Goal: Task Accomplishment & Management: Manage account settings

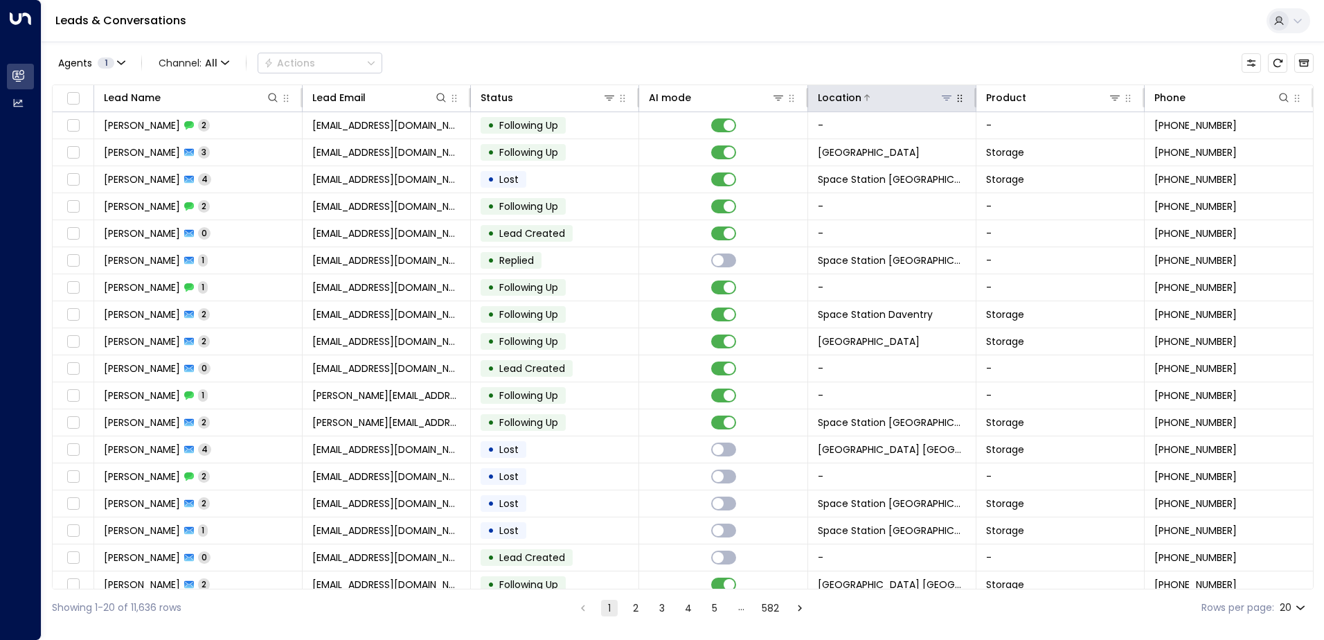
click at [614, 99] on icon at bounding box center [946, 97] width 11 height 11
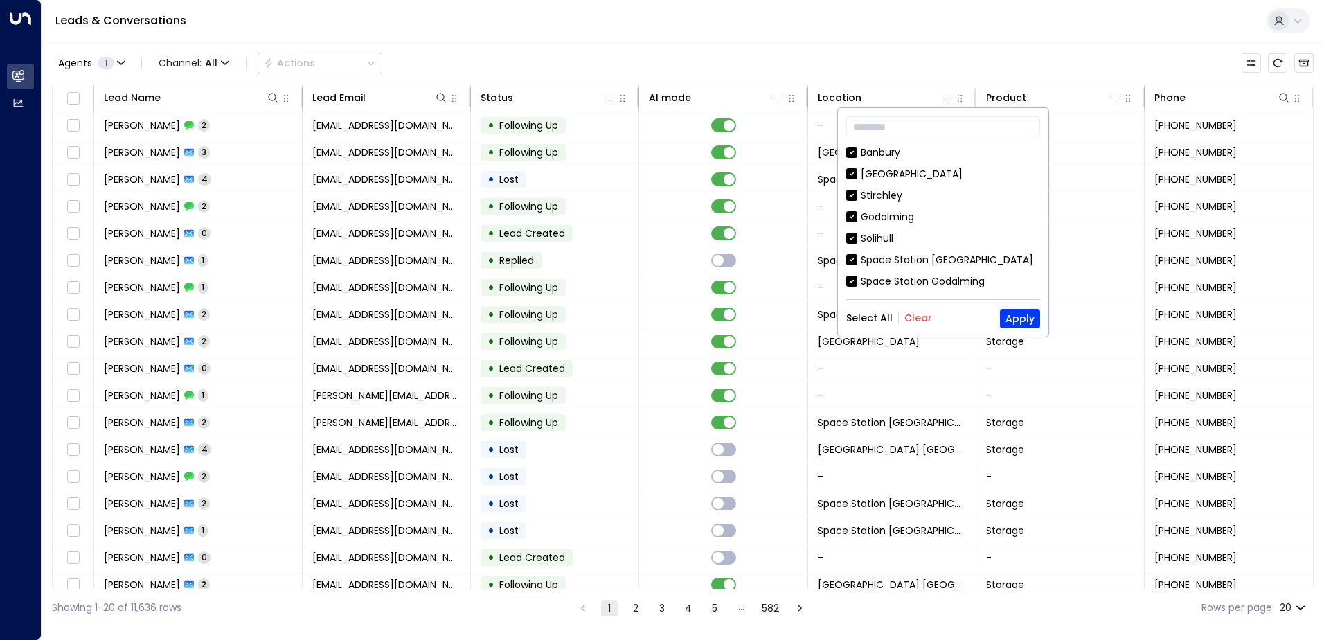
click at [614, 318] on button "Clear" at bounding box center [918, 317] width 28 height 11
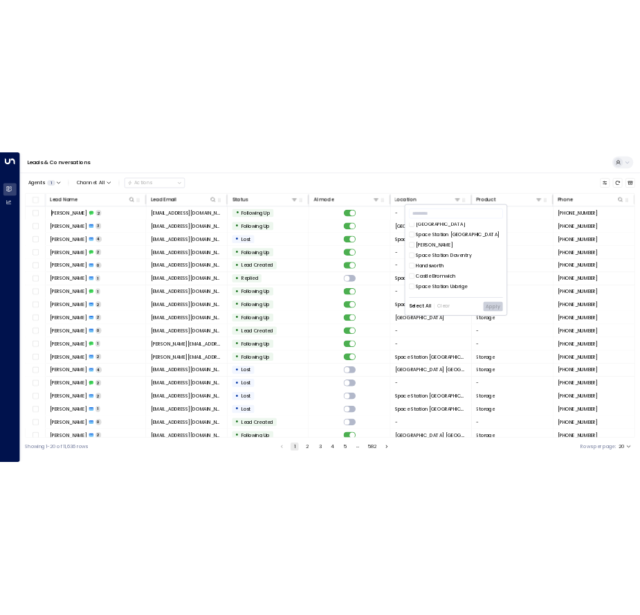
scroll to position [749, 0]
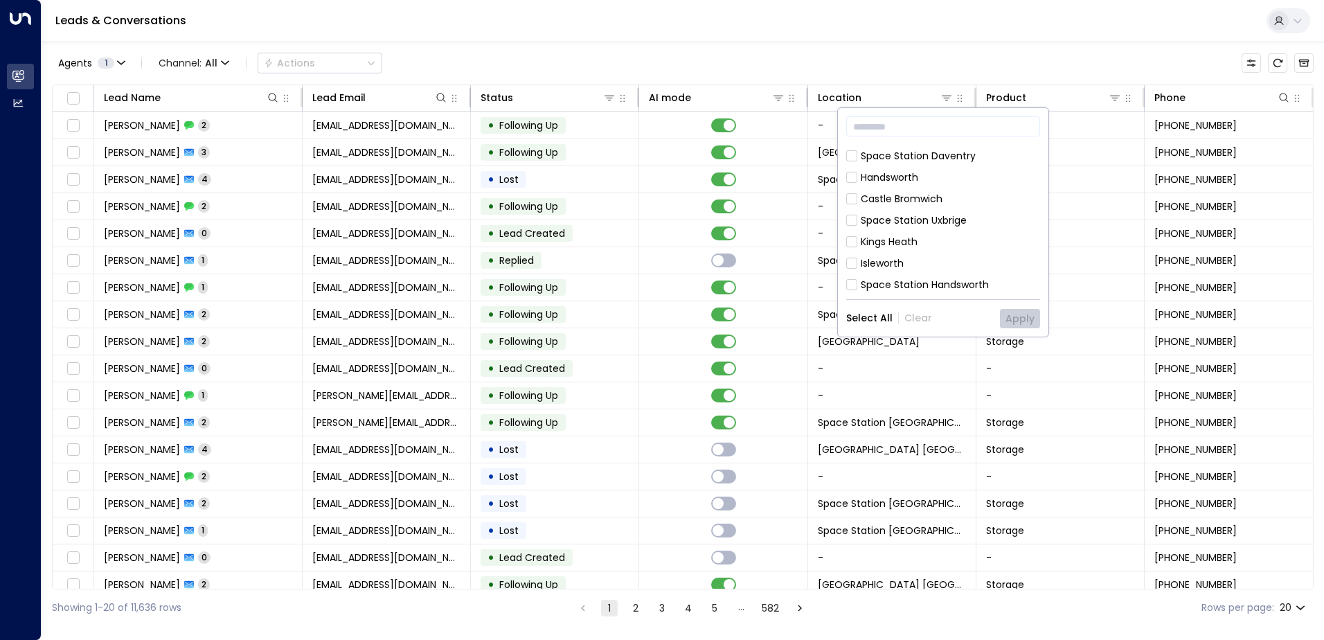
click at [614, 363] on div "Space Station [GEOGRAPHIC_DATA]" at bounding box center [946, 370] width 172 height 15
click at [614, 319] on button "Apply" at bounding box center [1020, 318] width 40 height 19
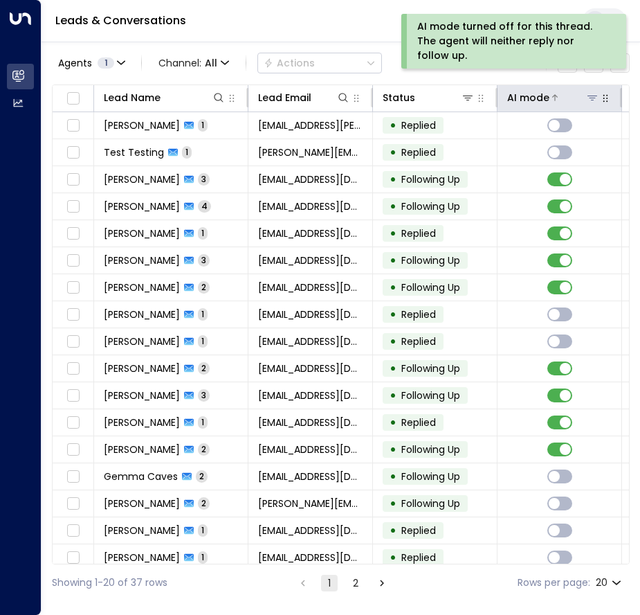
click at [540, 96] on div "AI mode" at bounding box center [528, 97] width 42 height 17
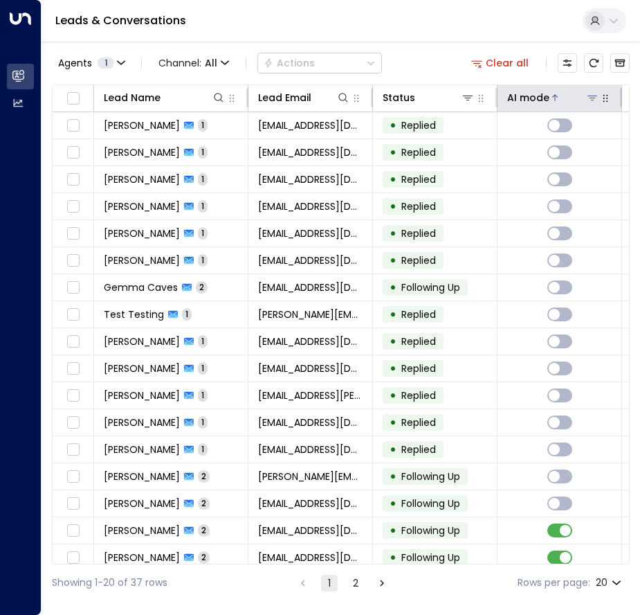
click at [540, 96] on div "AI mode" at bounding box center [528, 97] width 42 height 17
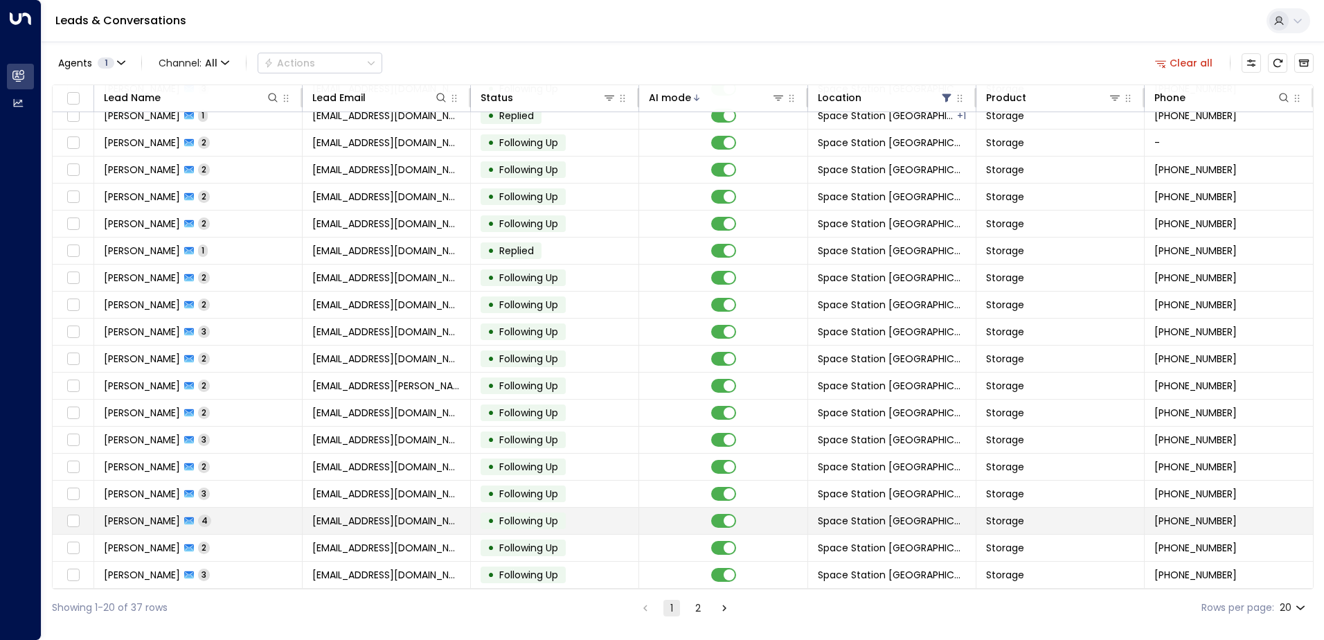
scroll to position [68, 0]
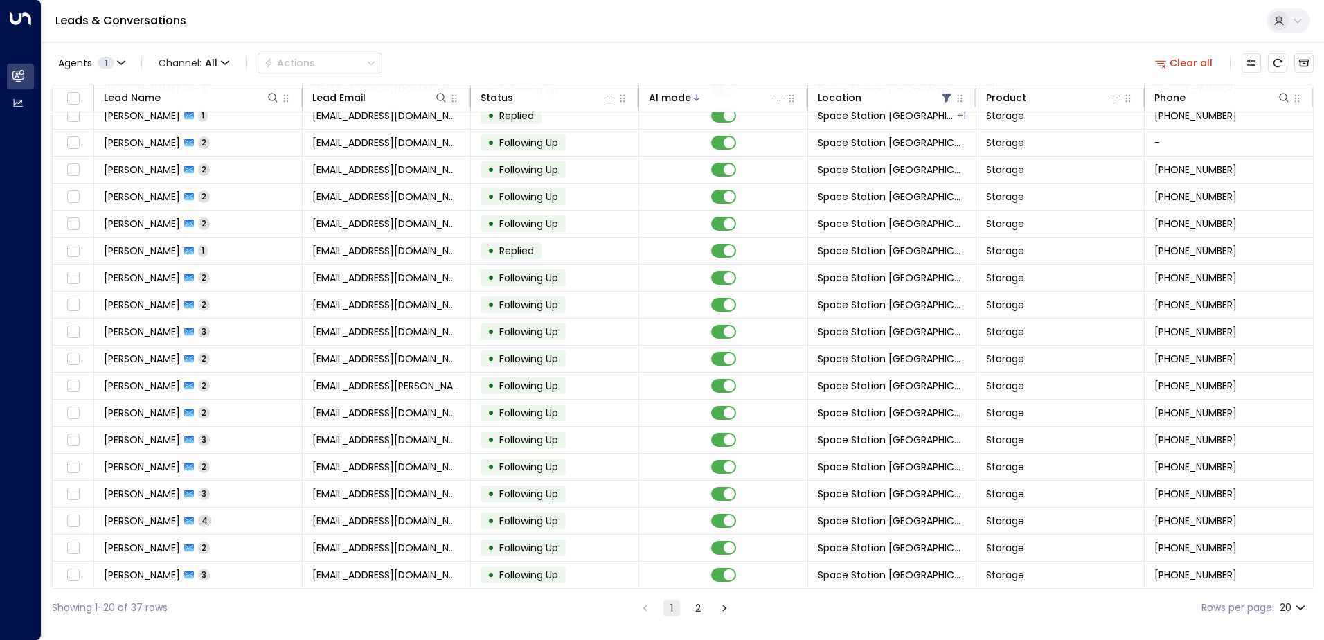
click at [640, 613] on icon "Go to next page" at bounding box center [724, 608] width 12 height 12
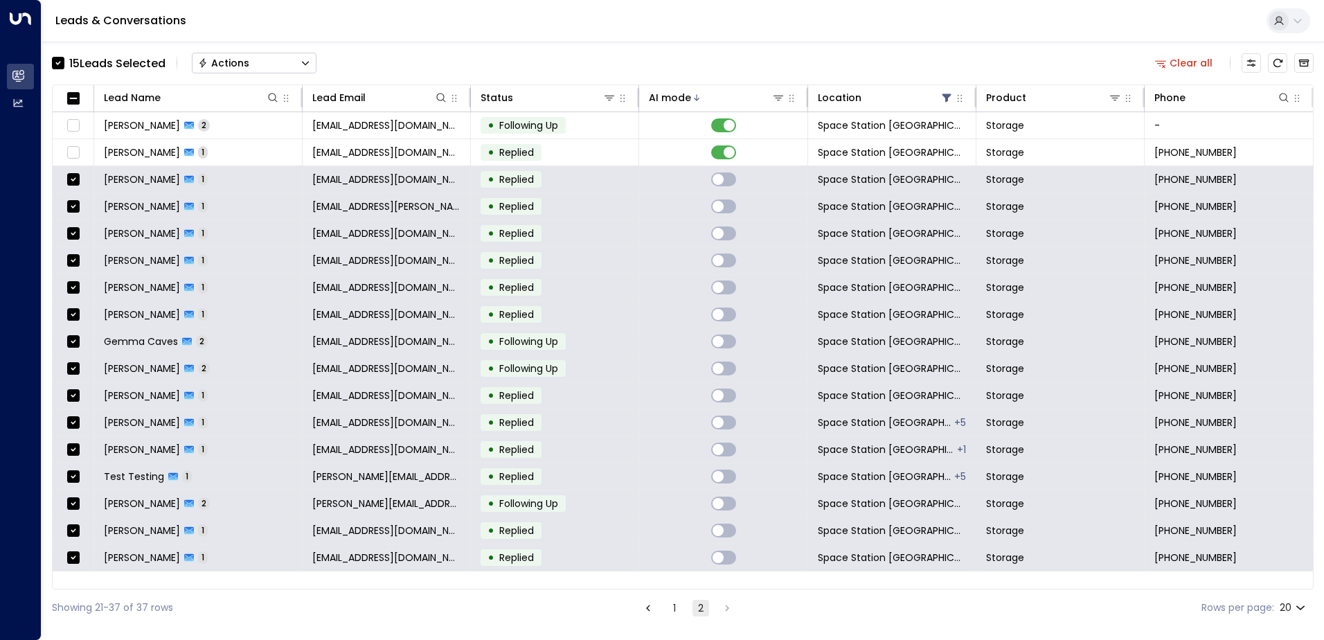
click at [283, 62] on button "Actions" at bounding box center [254, 63] width 125 height 21
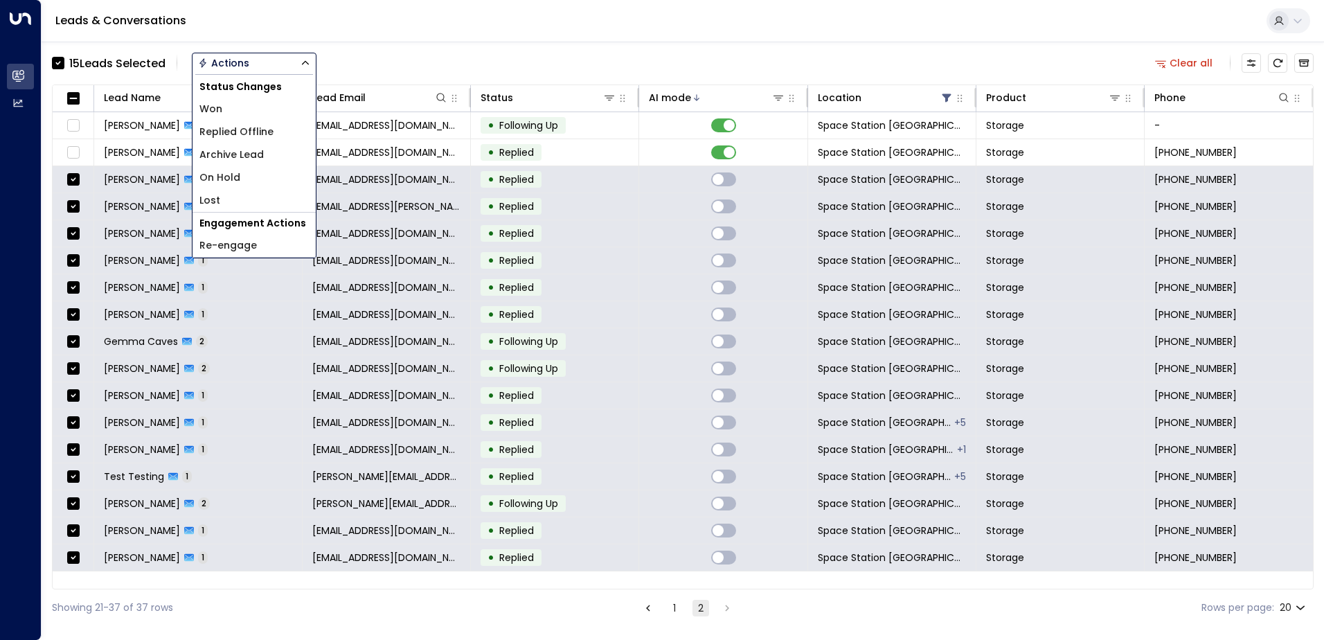
click at [253, 156] on span "Archive Lead" at bounding box center [231, 154] width 64 height 15
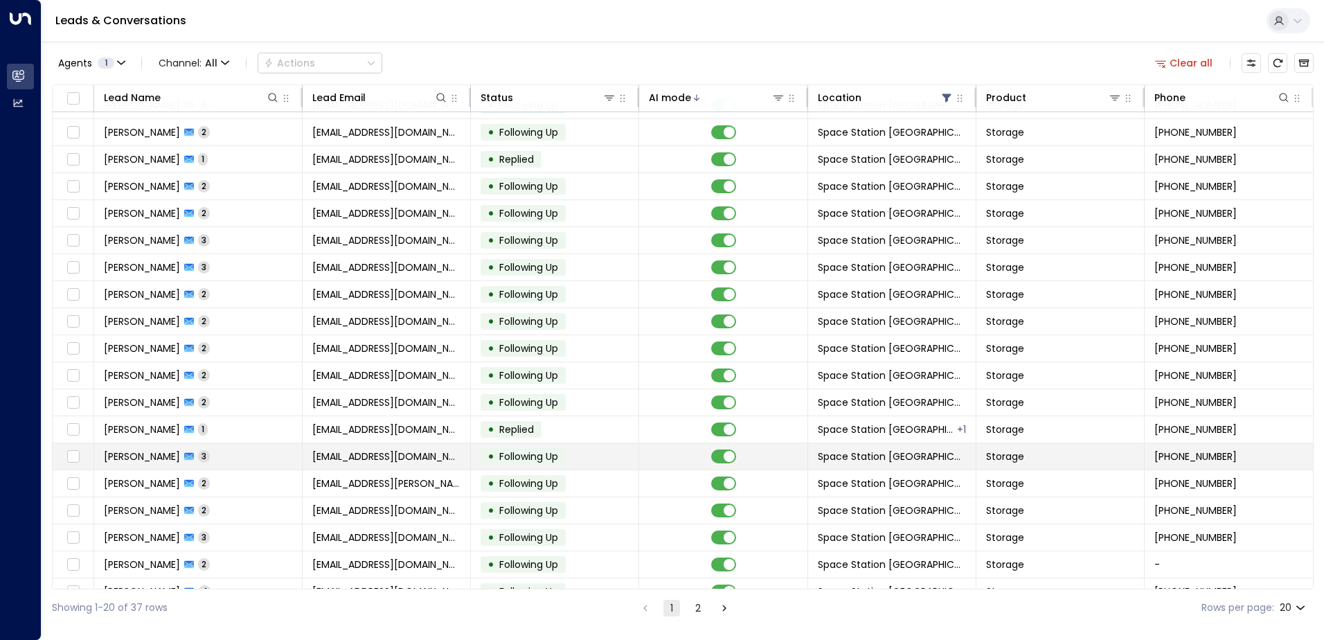
scroll to position [68, 0]
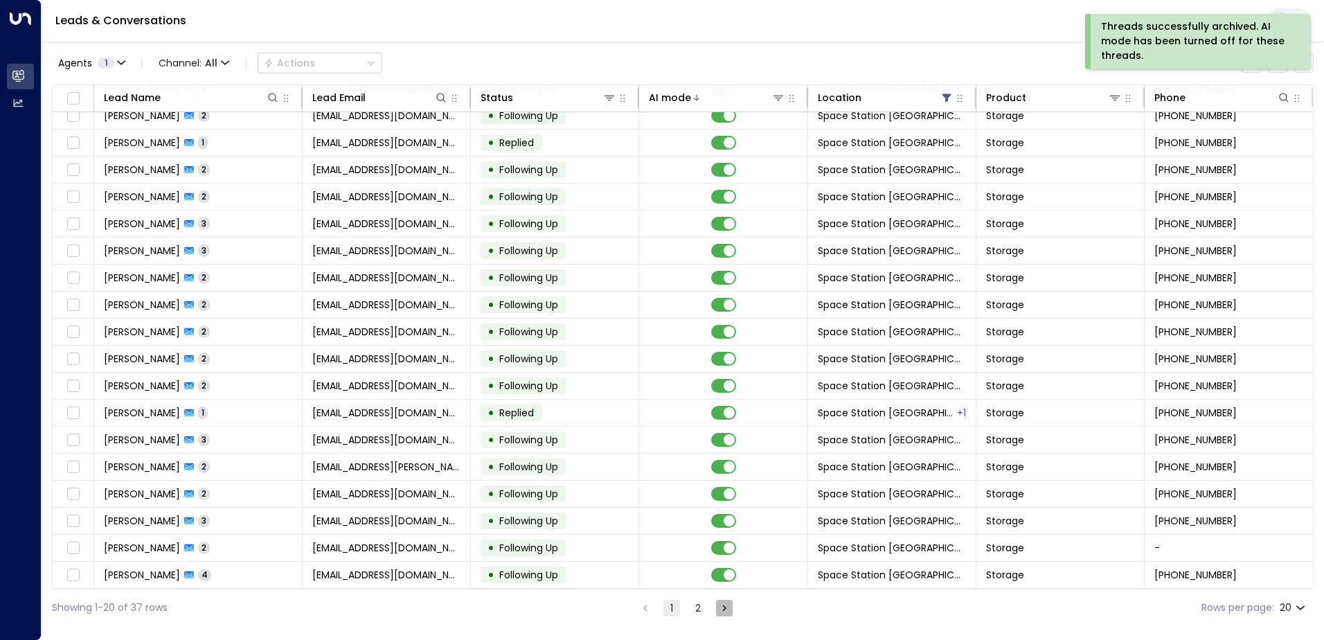
click at [640, 611] on icon "Go to next page" at bounding box center [724, 608] width 12 height 12
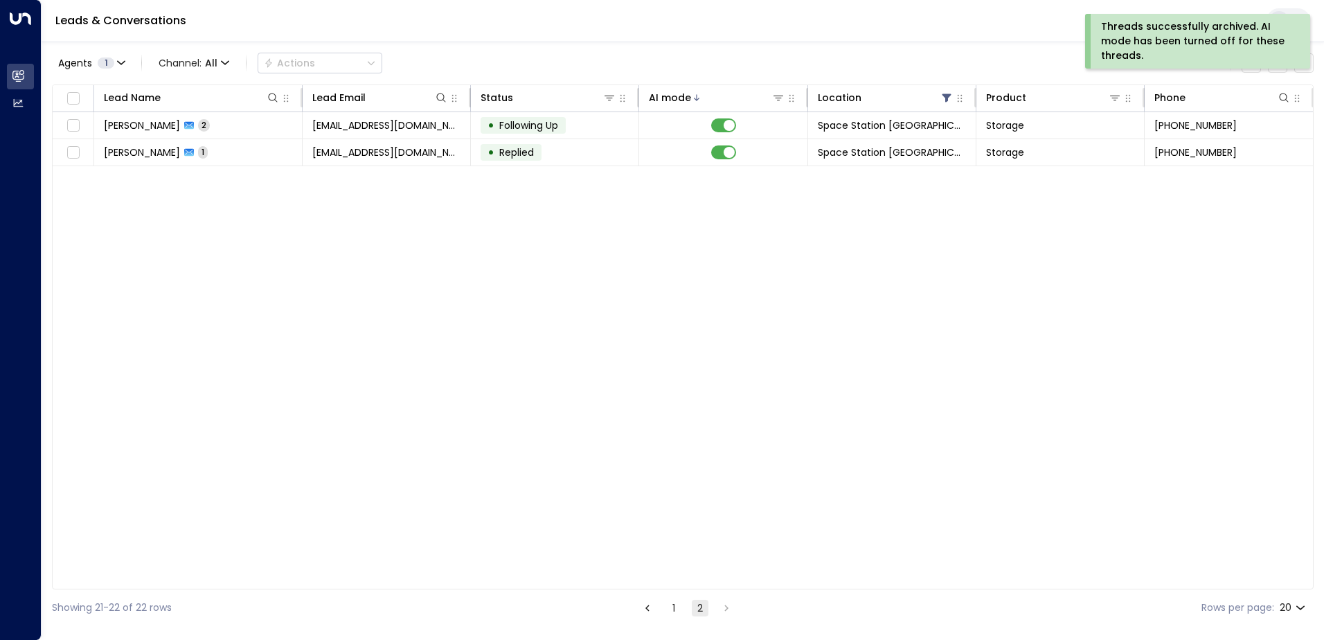
drag, startPoint x: 628, startPoint y: 42, endPoint x: 588, endPoint y: 282, distance: 243.4
click at [547, 57] on div "Agents 1 Channel: All Actions Clear all" at bounding box center [682, 62] width 1261 height 29
click at [640, 609] on button "1" at bounding box center [673, 608] width 17 height 17
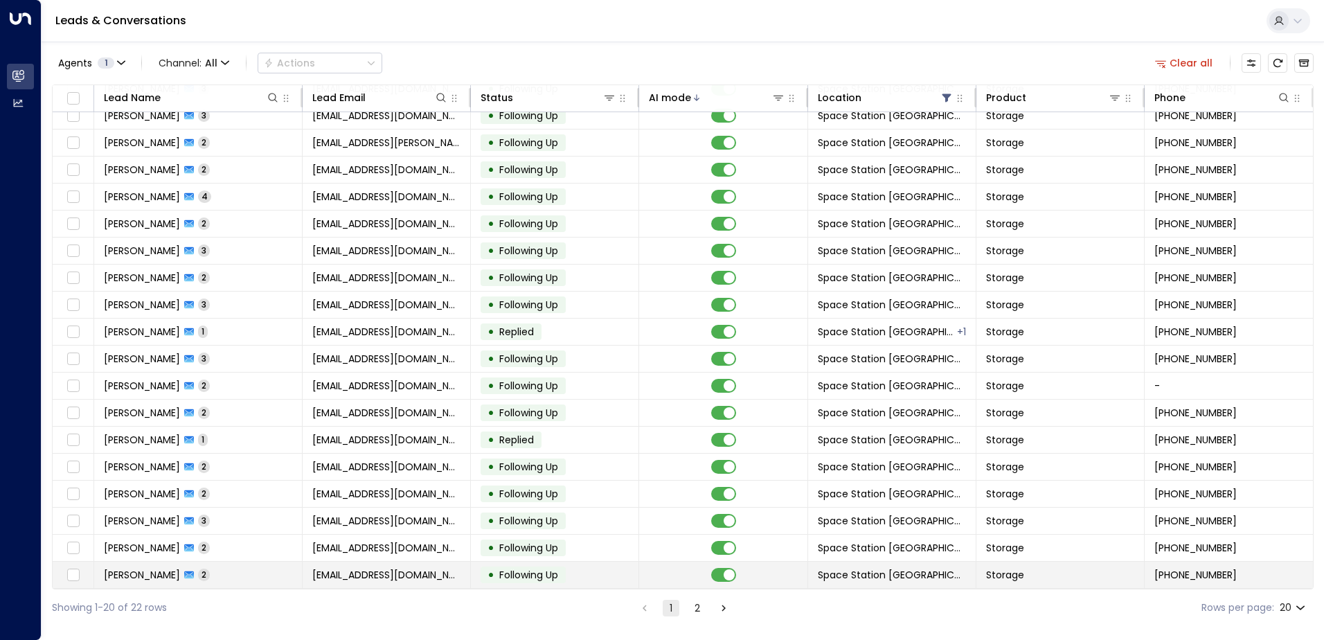
scroll to position [68, 0]
